Goal: Contribute content: Contribute content

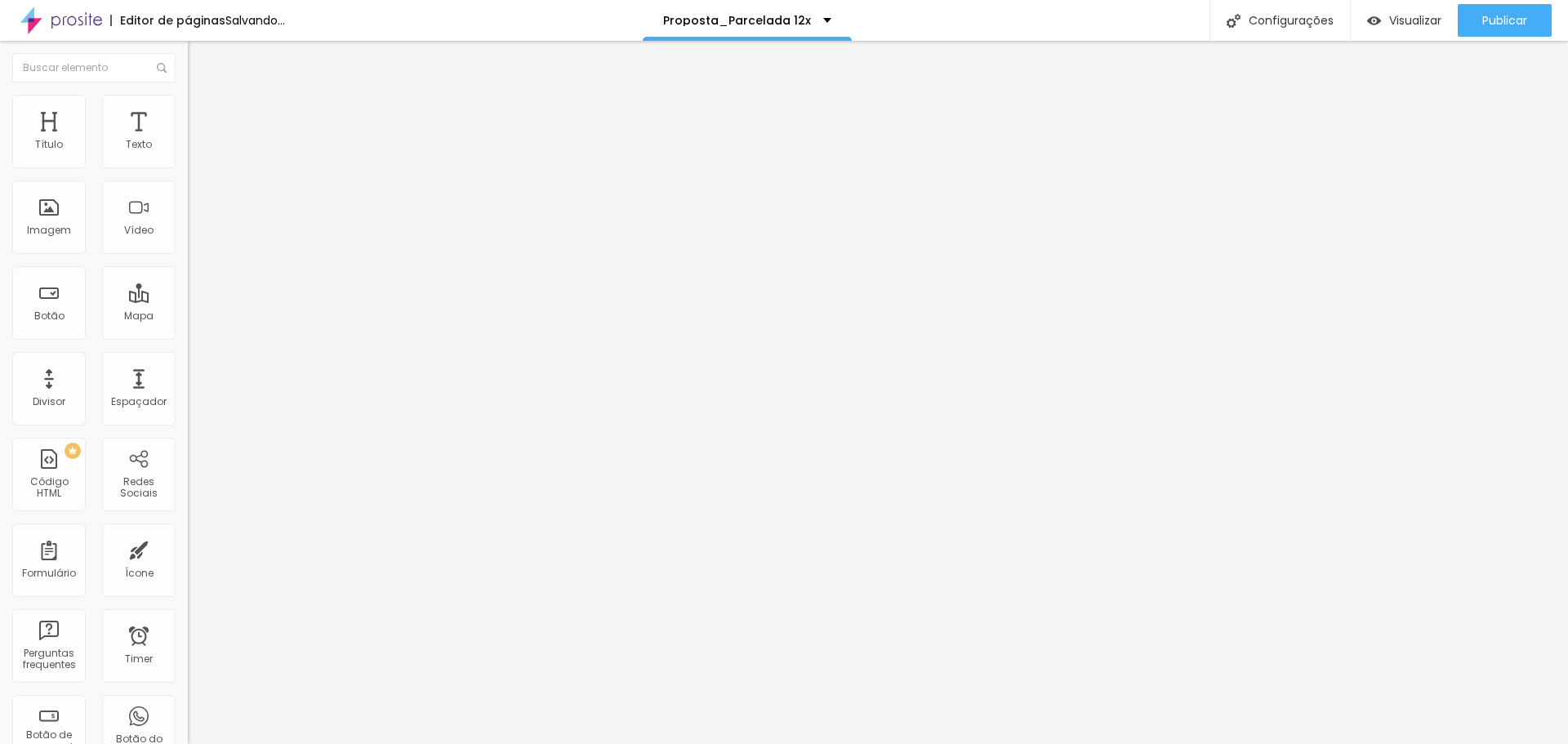
click at [188, 141] on span "Trocar imagem" at bounding box center [232, 133] width 89 height 14
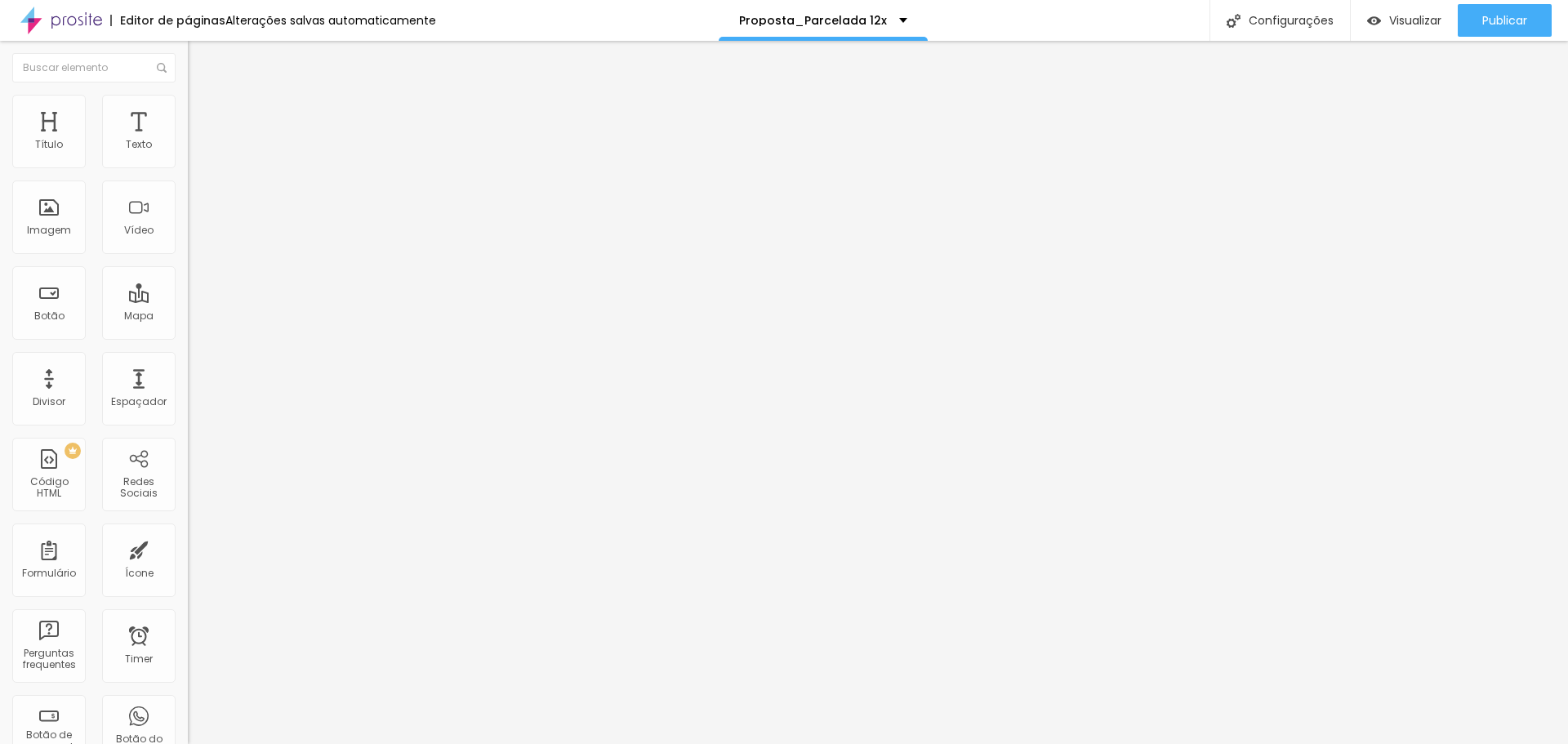
click at [188, 141] on span "Trocar imagem" at bounding box center [232, 133] width 89 height 14
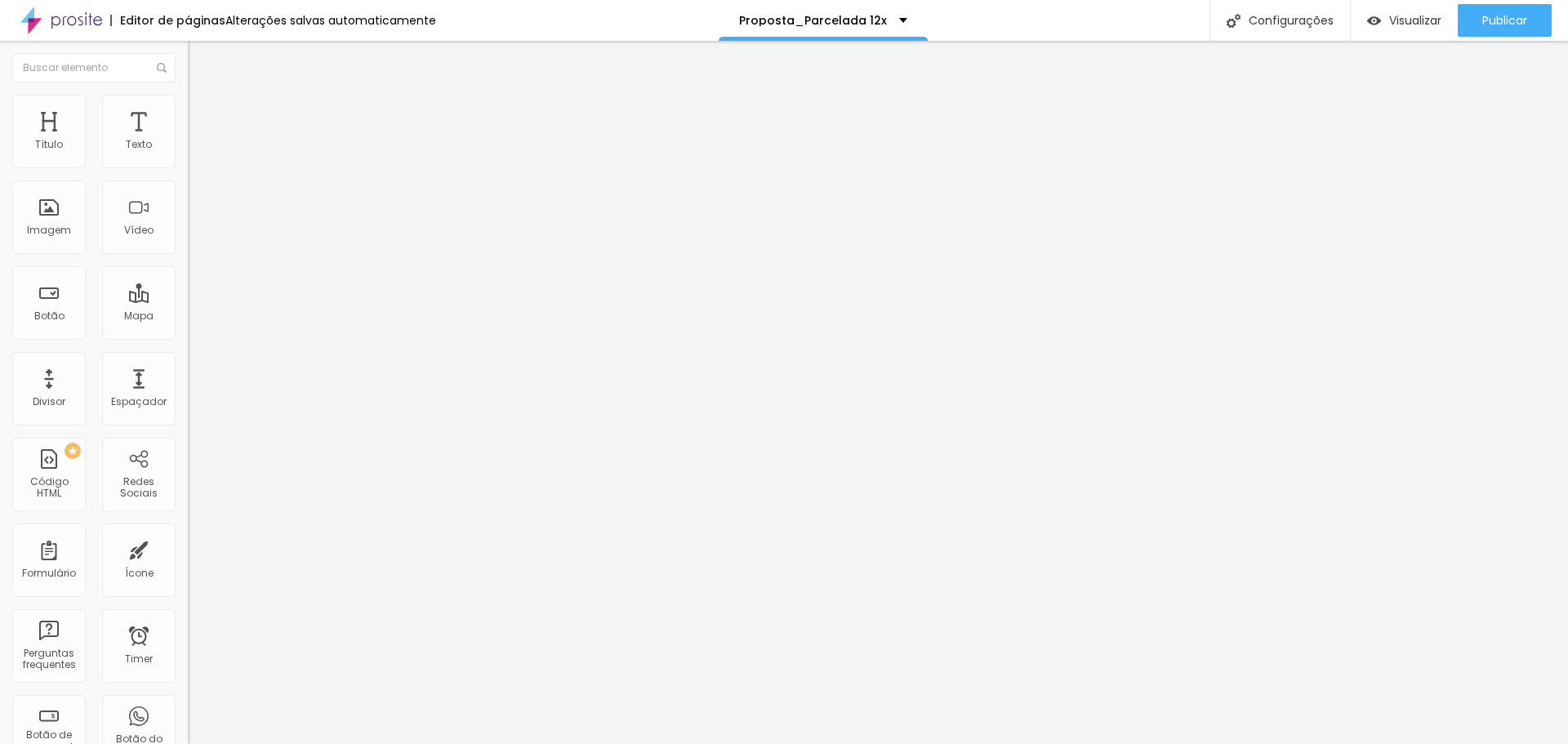
click at [188, 141] on span "Trocar imagem" at bounding box center [232, 133] width 89 height 14
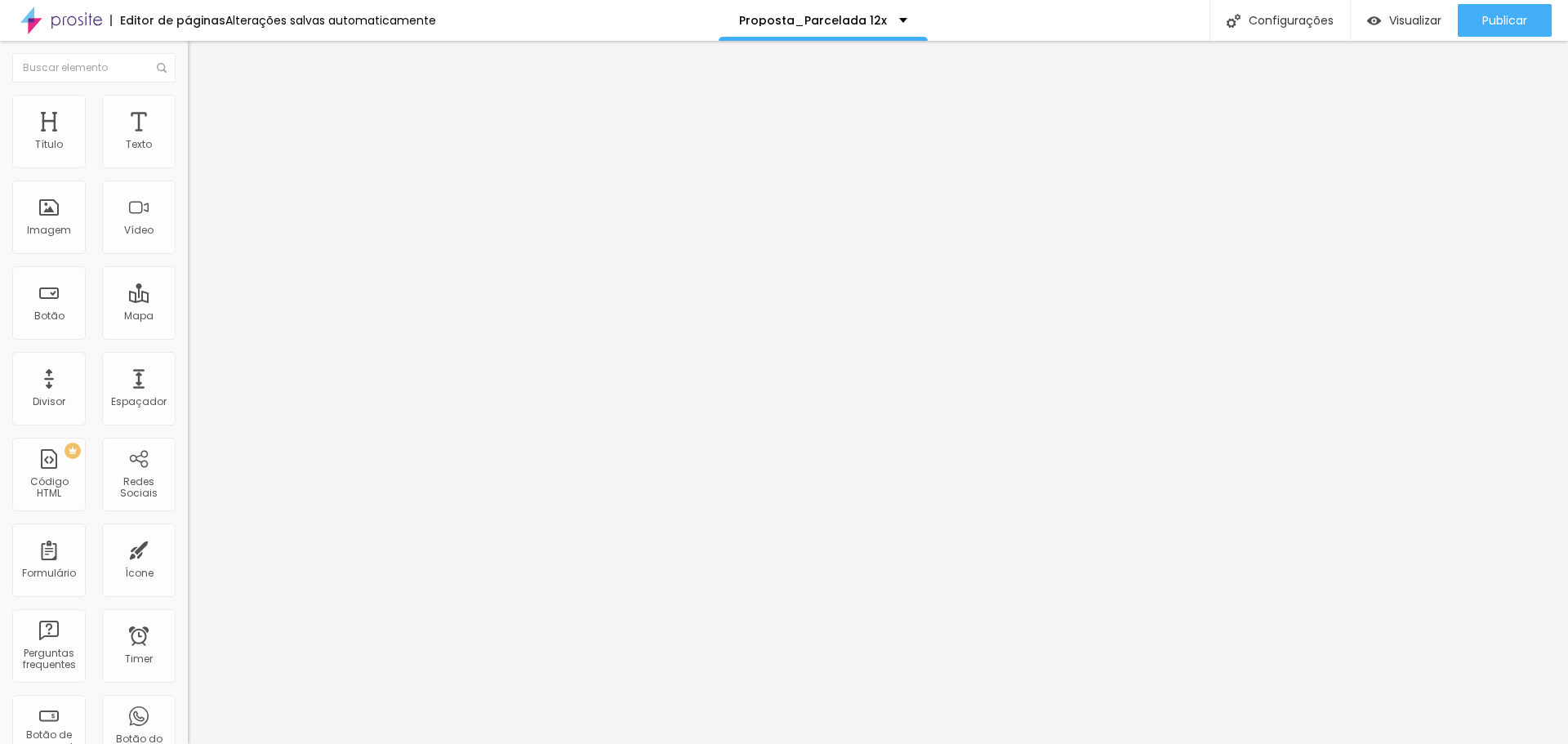
click at [188, 141] on span "Trocar imagem" at bounding box center [232, 133] width 89 height 14
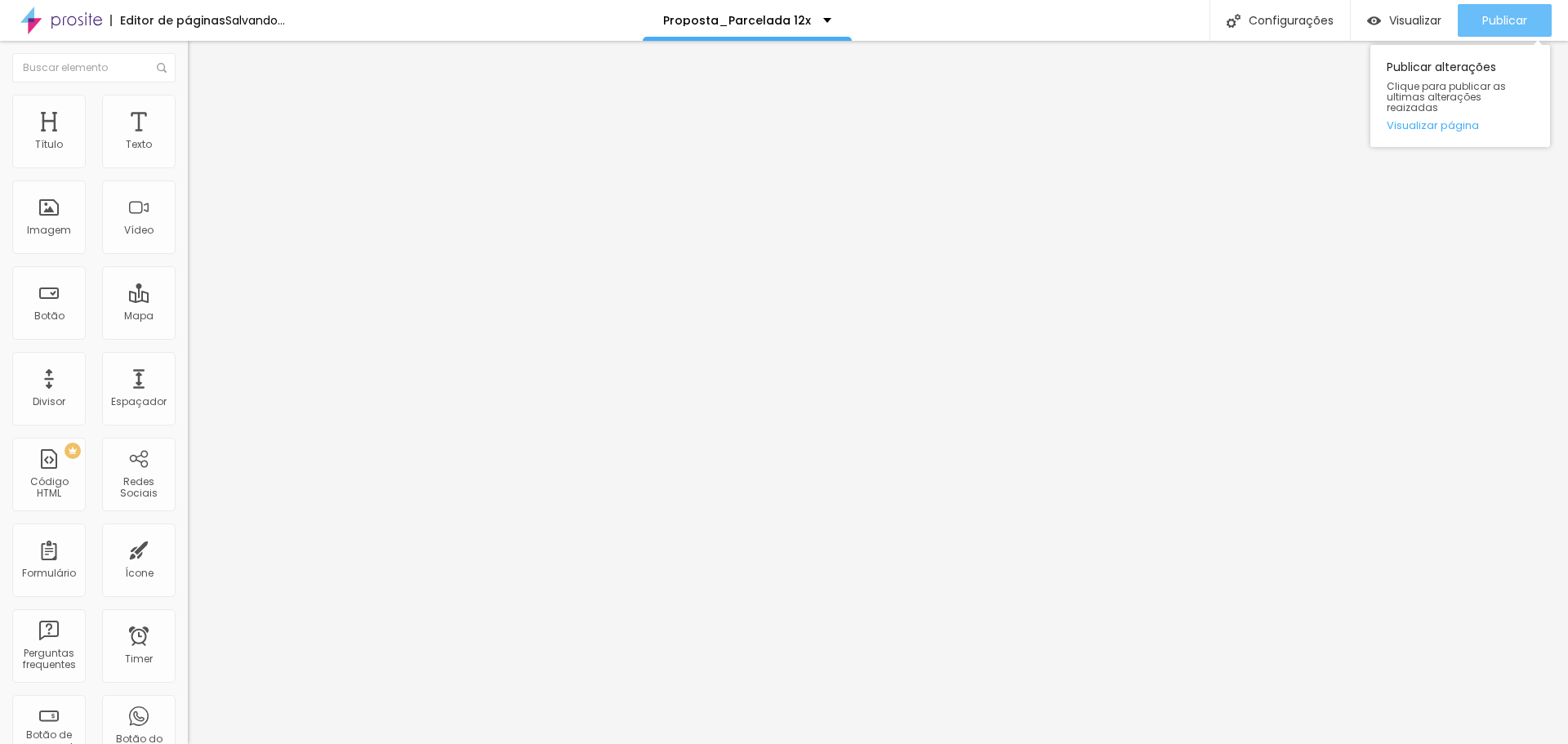
click at [1488, 22] on span "Publicar" at bounding box center [1504, 21] width 45 height 13
click at [188, 141] on span "Trocar imagem" at bounding box center [232, 133] width 89 height 14
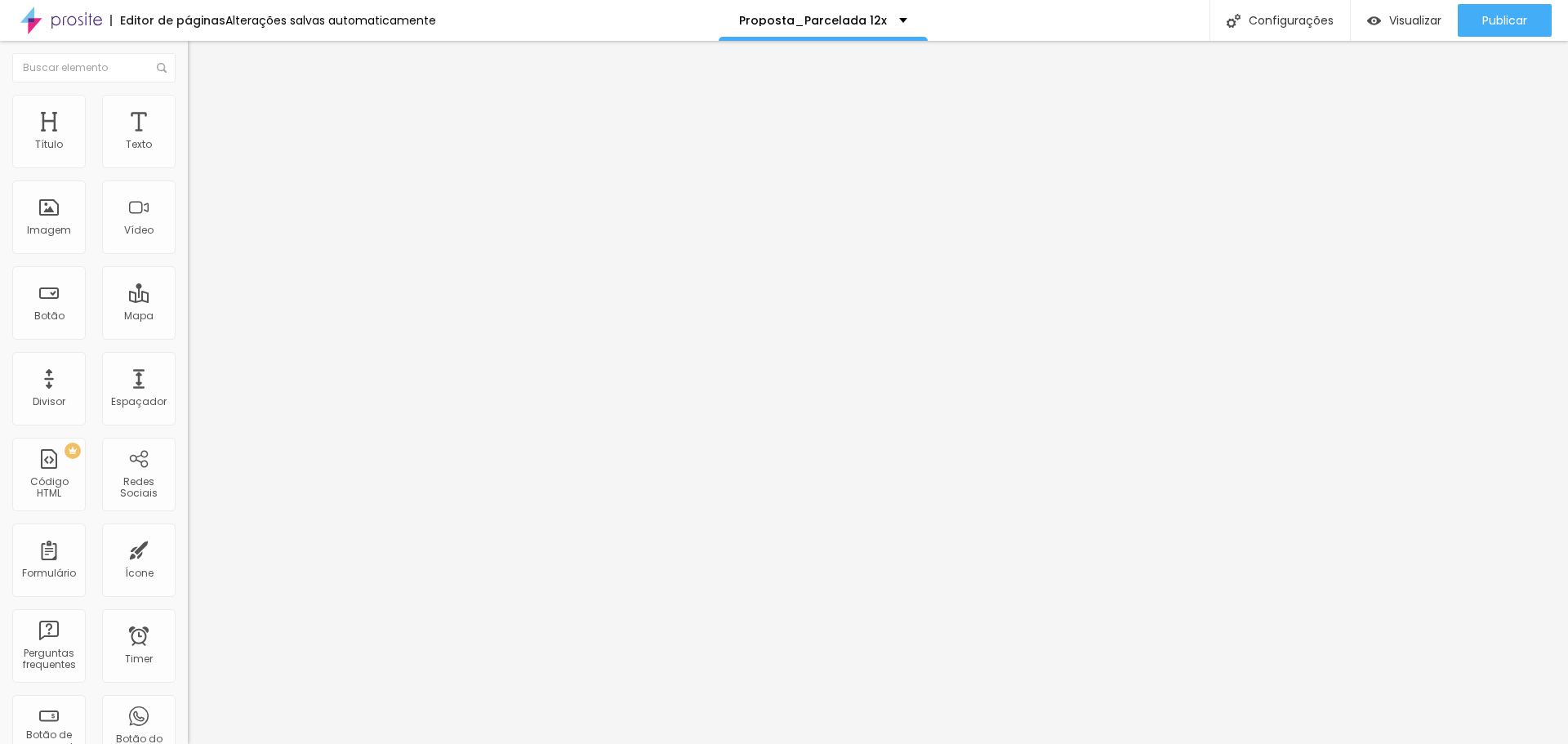
click at [188, 141] on span "Trocar imagem" at bounding box center [232, 133] width 89 height 14
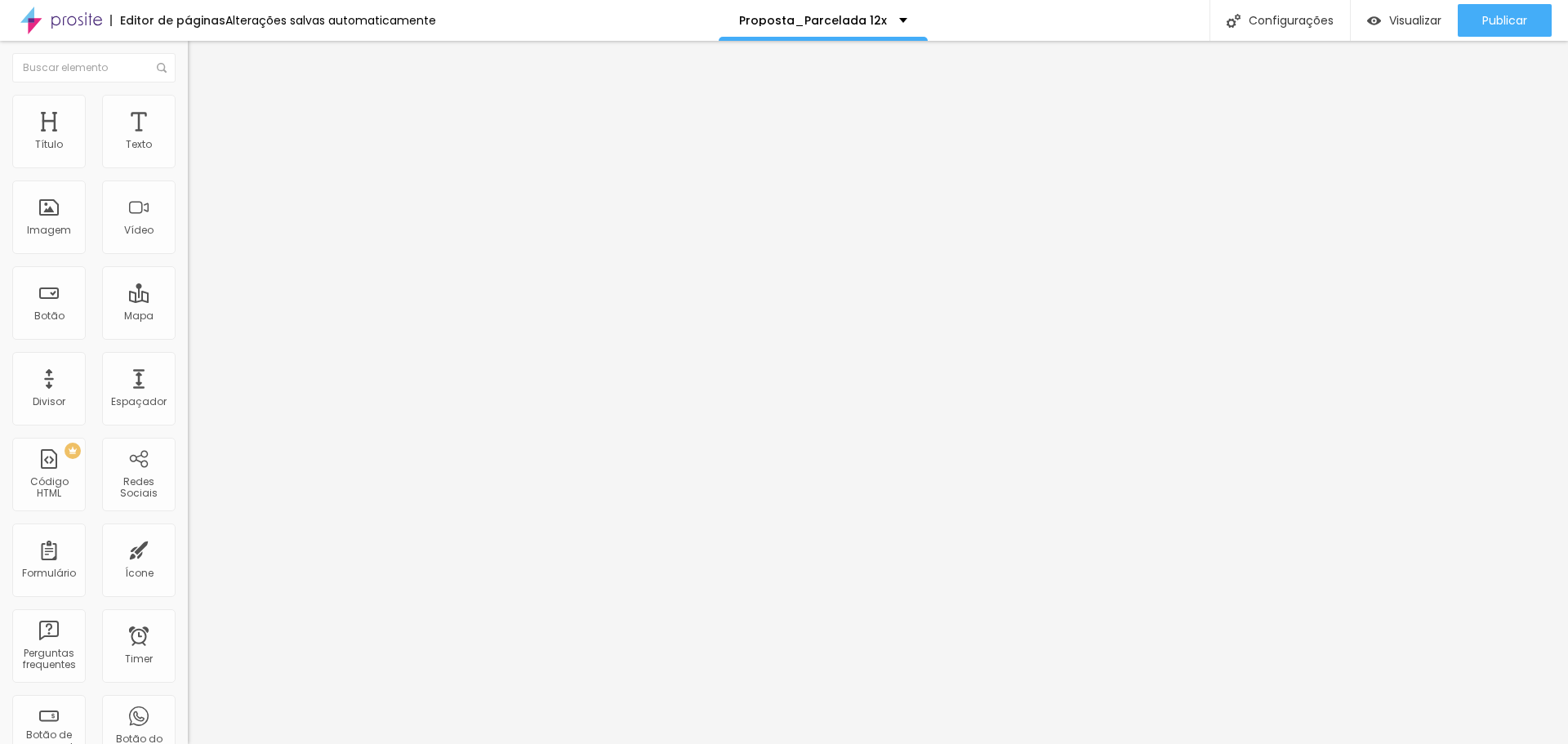
click at [188, 141] on span "Trocar imagem" at bounding box center [232, 133] width 89 height 14
click at [1489, 16] on span "Publicar" at bounding box center [1504, 21] width 45 height 13
